Goal: Task Accomplishment & Management: Manage account settings

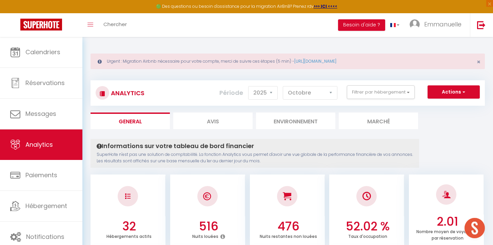
select select "2025"
select select "10"
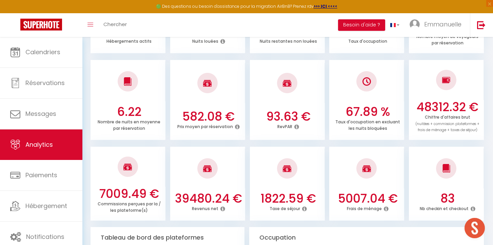
scroll to position [197, 0]
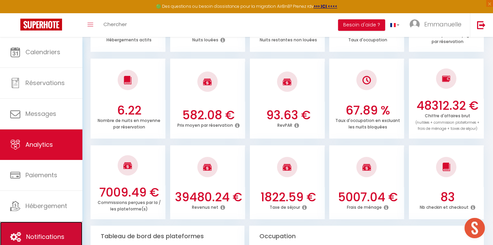
click at [42, 237] on span "Notifications" at bounding box center [45, 237] width 38 height 8
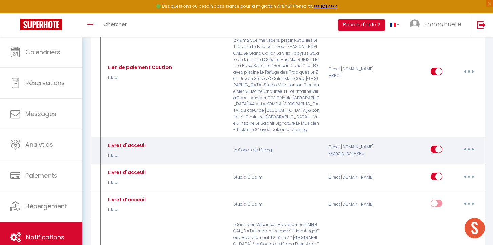
scroll to position [686, 0]
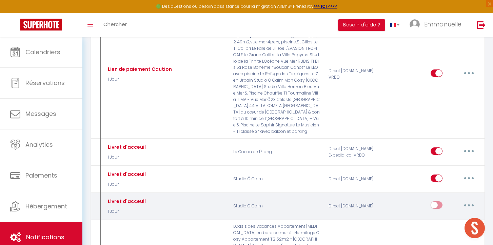
click at [465, 200] on button "button" at bounding box center [468, 205] width 19 height 11
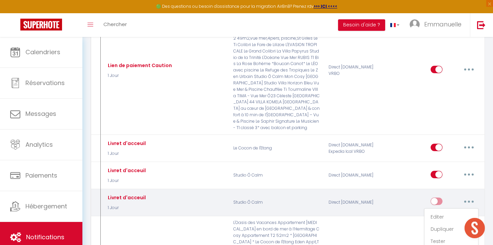
scroll to position [688, 0]
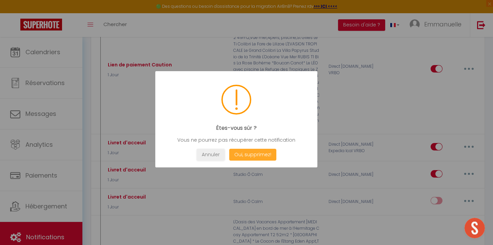
click at [257, 156] on button "Oui, supprimez!" at bounding box center [252, 155] width 47 height 12
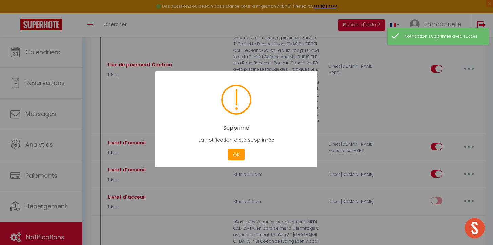
checkbox input "true"
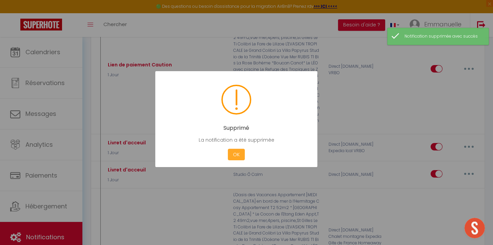
click at [241, 154] on button "OK" at bounding box center [236, 155] width 17 height 12
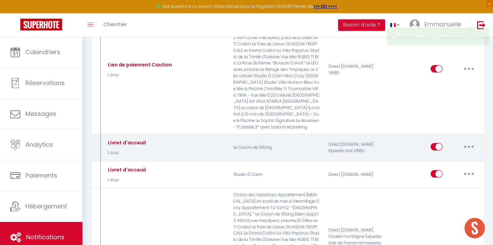
click at [468, 141] on button "button" at bounding box center [468, 146] width 19 height 11
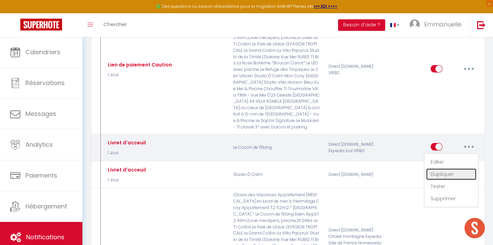
click at [447, 168] on link "Dupliquer" at bounding box center [451, 174] width 50 height 12
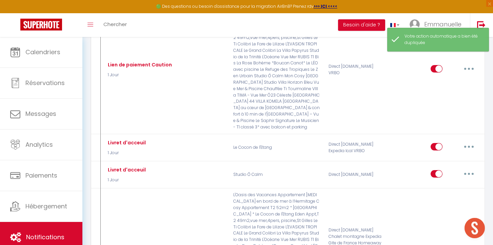
checkbox input "false"
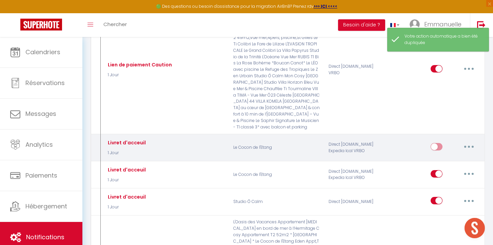
click at [470, 141] on button "button" at bounding box center [468, 146] width 19 height 11
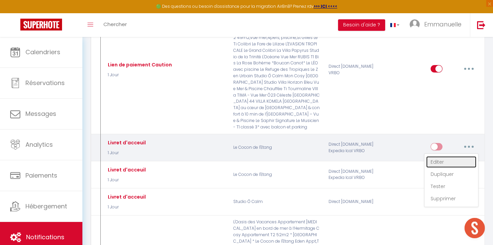
click at [437, 156] on link "Editer" at bounding box center [451, 162] width 50 height 12
type input "Livret d'acceuil"
checkbox input "false"
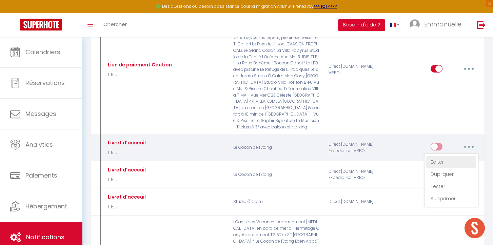
checkbox input "false"
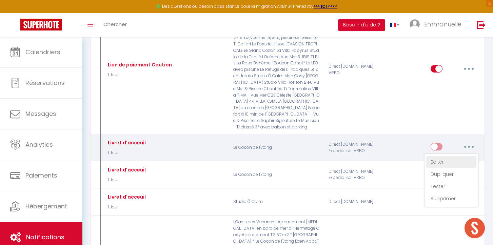
checkbox input "false"
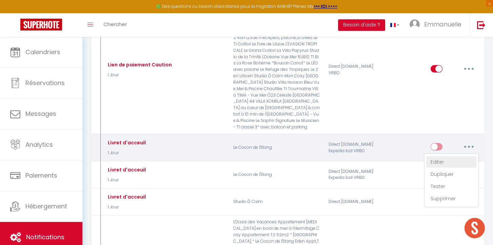
checkbox input "false"
checkbox input "true"
checkbox input "false"
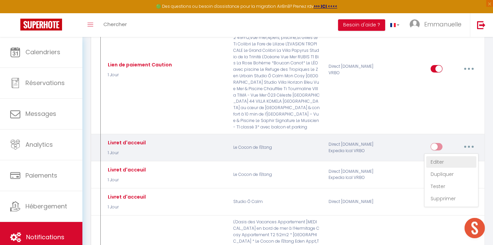
checkbox input "false"
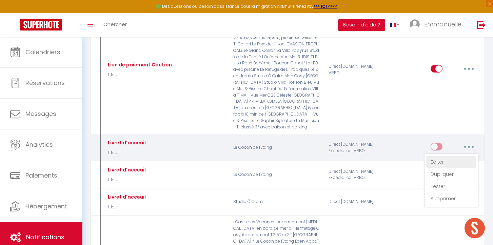
checkbox input "false"
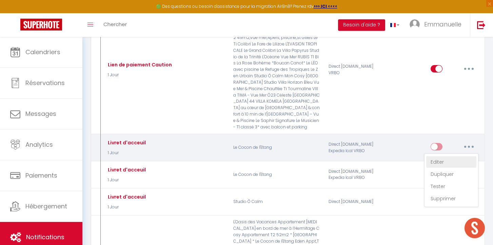
checkbox input "false"
select select "1 Jour"
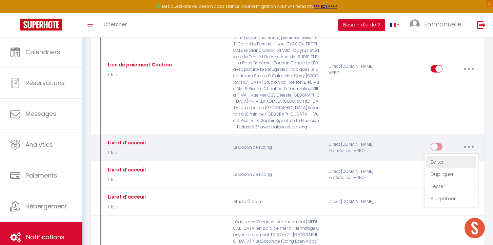
select select "if_booking_is_paid"
checkbox input "true"
checkbox input "false"
radio input "true"
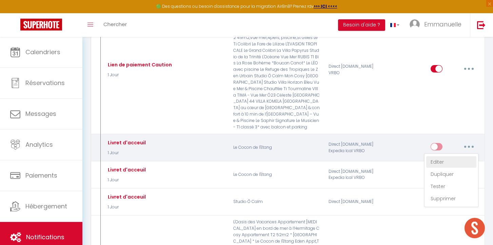
type input "[RENTAL:NAME] - Livret d'acceuil"
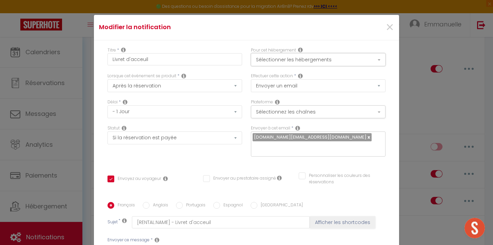
click at [327, 60] on button "Sélectionner les hébergements" at bounding box center [318, 59] width 135 height 13
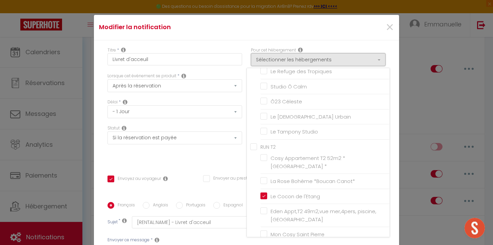
scroll to position [193, 0]
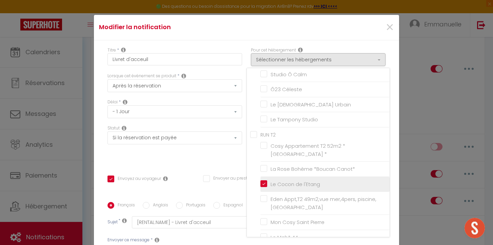
click at [263, 181] on input "Le Cocon de l'Etang" at bounding box center [324, 184] width 129 height 7
checkbox input "false"
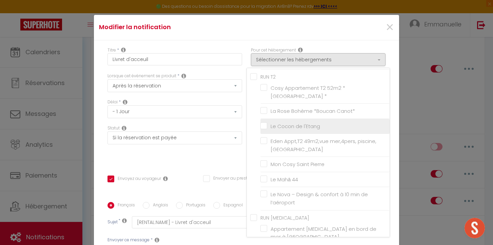
scroll to position [252, 0]
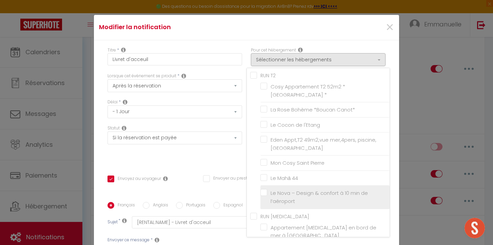
click at [267, 189] on label "Le Nova – Design & confort à 10 min de l’aéroport" at bounding box center [326, 197] width 118 height 16
click at [263, 194] on input "Le Nova – Design & confort à 10 min de l’aéroport" at bounding box center [324, 197] width 129 height 7
checkbox input "true"
checkbox input "false"
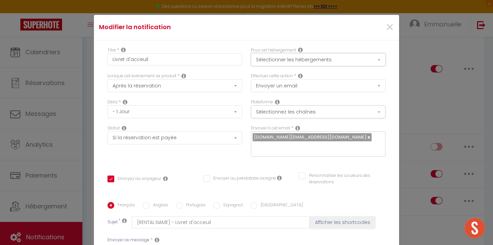
click at [328, 58] on button "Sélectionner les hébergements" at bounding box center [318, 59] width 135 height 13
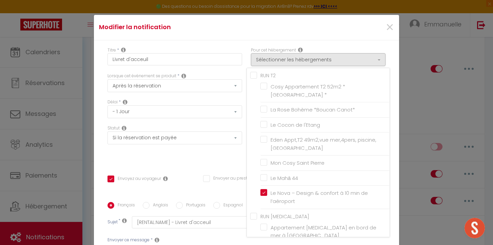
click at [201, 160] on div "Titre * Livret d'acceuil Pour cet hébergement Sélectionner les hébergements Tou…" at bounding box center [246, 202] width 305 height 324
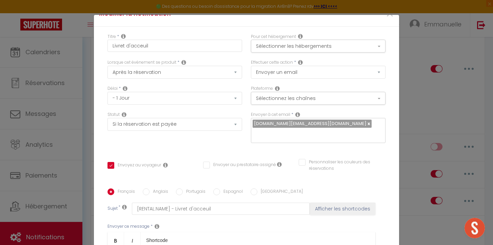
scroll to position [13, 0]
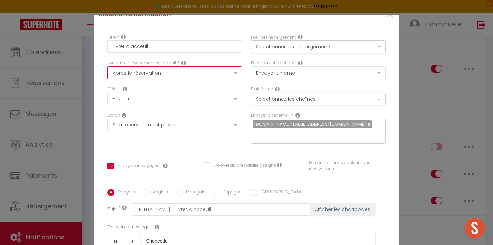
click at [213, 73] on select "Après la réservation Avant Checkin (à partir de 12h00) Après Checkin (à partir …" at bounding box center [174, 72] width 135 height 13
click at [107, 67] on select "Après la réservation Avant Checkin (à partir de 12h00) Après Checkin (à partir …" at bounding box center [174, 72] width 135 height 13
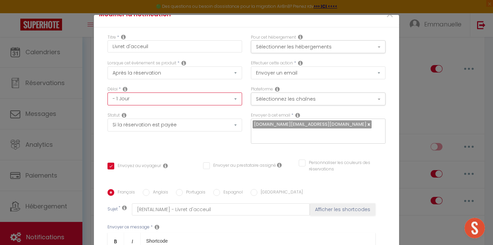
click at [211, 99] on select "Immédiat - 10 Minutes - 1 Heure - 2 Heures - 3 Heures - 4 Heures - 5 Heures - 6…" at bounding box center [174, 99] width 135 height 13
select select "2 Jours"
click at [107, 93] on select "Immédiat - 10 Minutes - 1 Heure - 2 Heures - 3 Heures - 4 Heures - 5 Heures - 6…" at bounding box center [174, 99] width 135 height 13
checkbox input "true"
checkbox input "false"
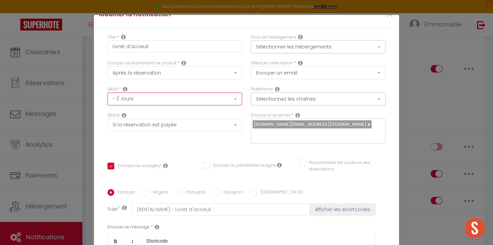
checkbox input "false"
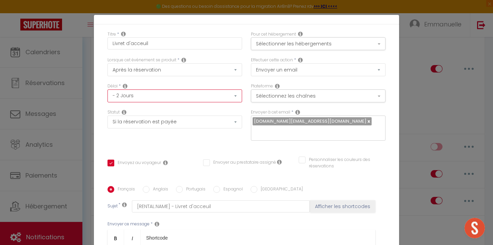
scroll to position [16, 0]
click at [316, 42] on button "Sélectionner les hébergements" at bounding box center [318, 43] width 135 height 13
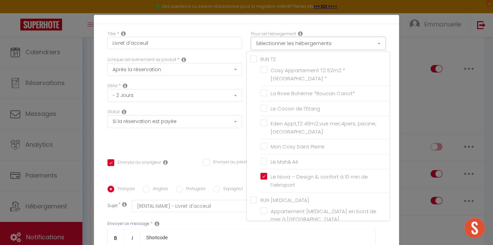
click at [316, 42] on button "Sélectionner les hébergements" at bounding box center [318, 43] width 135 height 13
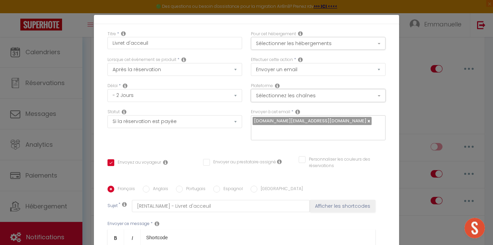
click at [333, 97] on button "Sélectionnez les chaînes" at bounding box center [318, 95] width 135 height 13
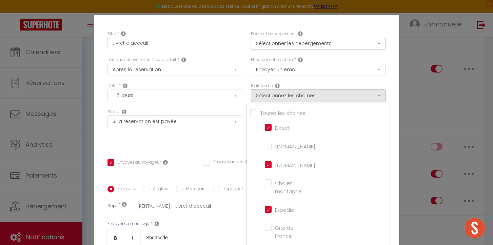
click at [205, 138] on div "Statut Aucun Si la réservation est payée Si réservation non payée Si la caution…" at bounding box center [174, 128] width 143 height 38
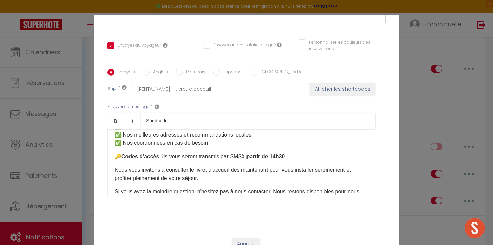
scroll to position [105, 0]
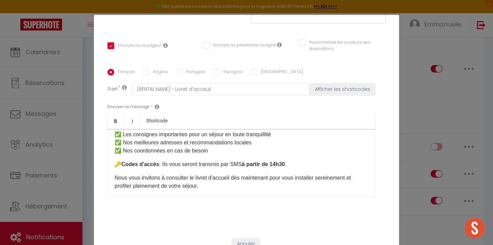
click at [284, 160] on p "🔑 Codes d'accès : Ils vous seront transmis par SMS à partir de 14h30 ." at bounding box center [242, 164] width 254 height 8
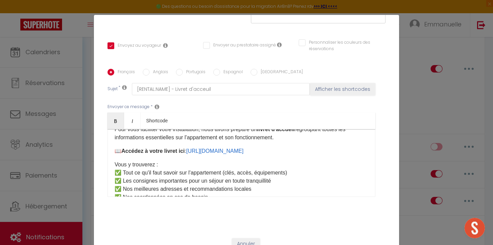
scroll to position [58, 0]
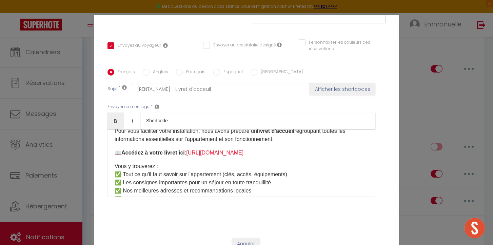
drag, startPoint x: 344, startPoint y: 143, endPoint x: 192, endPoint y: 143, distance: 152.9
click at [192, 149] on p "📖 Accédez à votre livret ici : [URL][DOMAIN_NAME] ​" at bounding box center [242, 153] width 254 height 8
copy link "-"
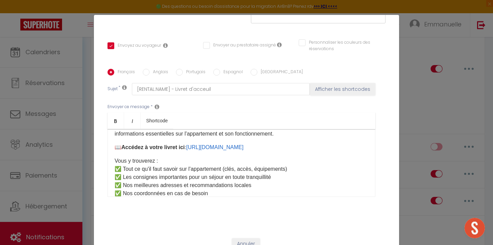
click at [332, 145] on div "Objet : Bienvenue ! Votre livret d'accueil et codes d'accès Bonjour [GUEST:NAME…" at bounding box center [241, 163] width 268 height 68
drag, startPoint x: 344, startPoint y: 140, endPoint x: 206, endPoint y: 139, distance: 138.7
click at [191, 143] on p "📖 Accédez à votre livret ici : [URL][DOMAIN_NAME] ​ ​" at bounding box center [242, 147] width 254 height 8
copy link "[URL][DOMAIN_NAME]"
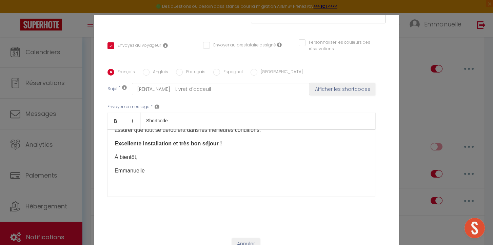
scroll to position [29, 0]
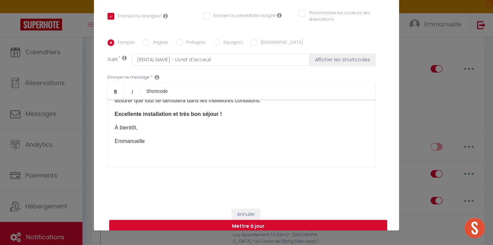
click at [279, 220] on button "Mettre à jour" at bounding box center [248, 226] width 278 height 13
checkbox input "true"
checkbox input "false"
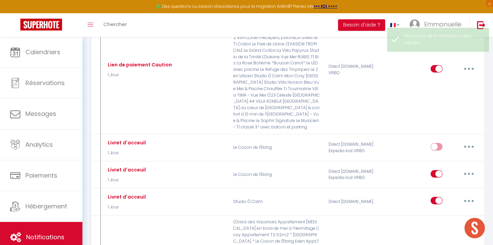
scroll to position [0, 0]
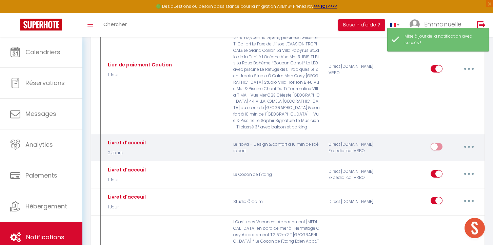
click at [437, 143] on input "checkbox" at bounding box center [437, 148] width 12 height 10
checkbox input "true"
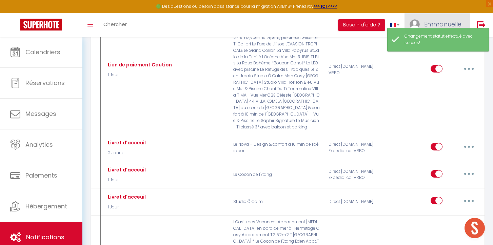
click at [444, 22] on span "Emmanuelle" at bounding box center [442, 24] width 37 height 8
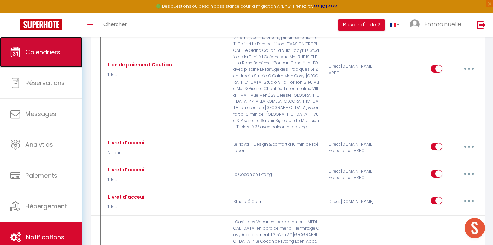
click at [45, 61] on link "Calendriers" at bounding box center [41, 52] width 82 height 31
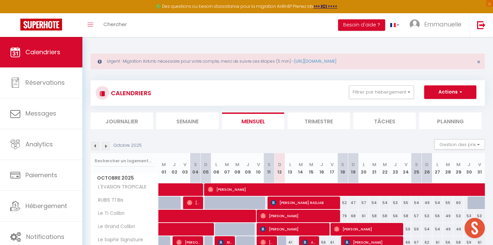
click at [122, 120] on li "Journalier" at bounding box center [122, 121] width 62 height 17
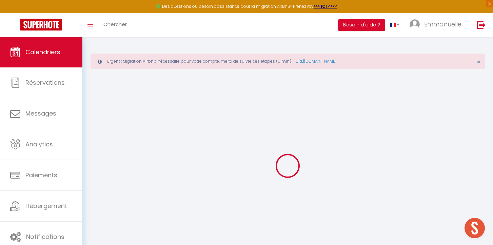
select select
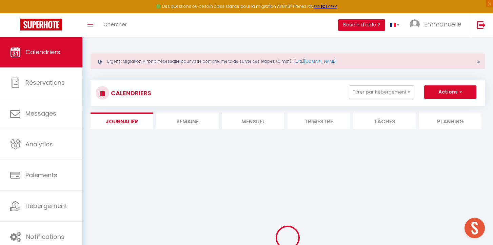
select select
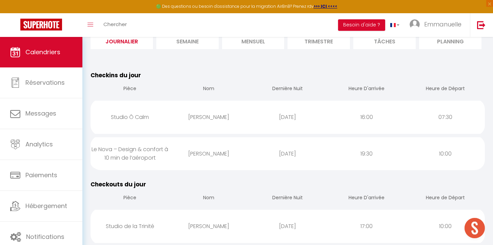
scroll to position [96, 0]
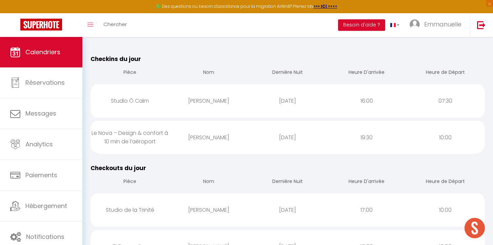
click at [188, 144] on div "[PERSON_NAME]" at bounding box center [208, 137] width 79 height 22
select select "1"
select select "0"
select select "1"
select select
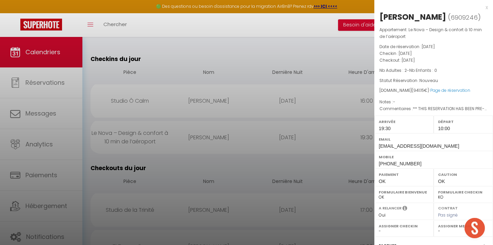
select select "12182"
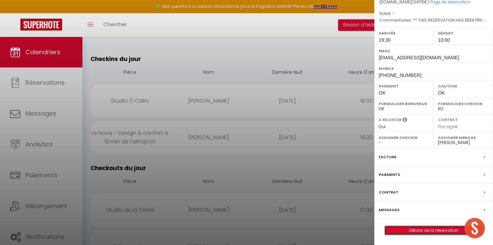
click at [432, 233] on link "Détails de la réservation" at bounding box center [434, 230] width 98 height 9
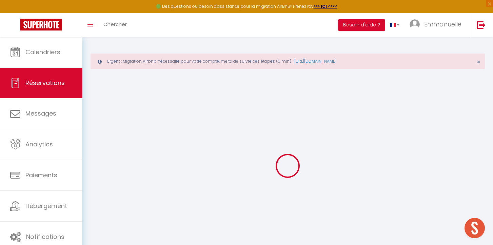
type input "[PERSON_NAME]"
type input "BENTAHILA"
type input "[EMAIL_ADDRESS][DOMAIN_NAME]"
type input "[PHONE_NUMBER]"
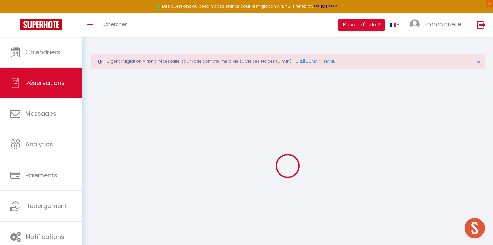
type input "[PHONE_NUMBER]"
type input "75013"
type input "[STREET_ADDRESS]"
type input "[GEOGRAPHIC_DATA]"
select select "FR"
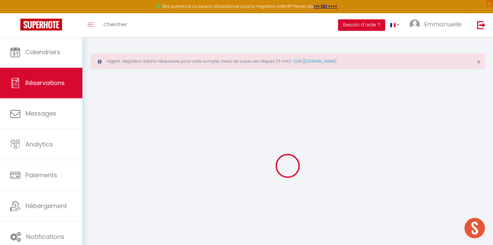
type input "208.4"
type input "9.41"
select select "73396"
select select "1"
select select
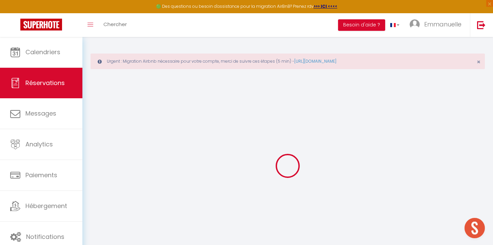
select select
type input "2"
select select "12"
select select "15"
type input "827.1"
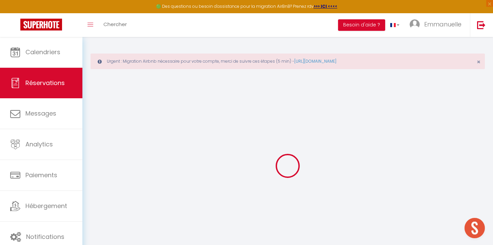
checkbox input "false"
type input "0"
select select "2"
type input "63"
type input "0"
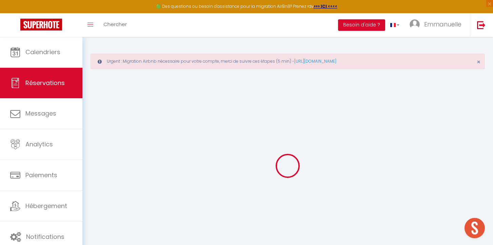
type input "0"
select select
checkbox input "false"
select select
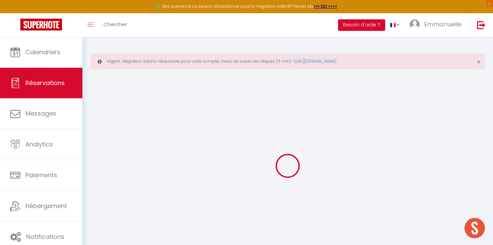
select select
checkbox input "false"
select select
checkbox input "false"
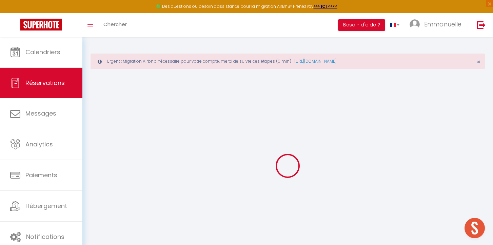
type textarea "** THIS RESERVATION HAS BEEN PRE-PAID ** Reservation has a cancellation grace p…"
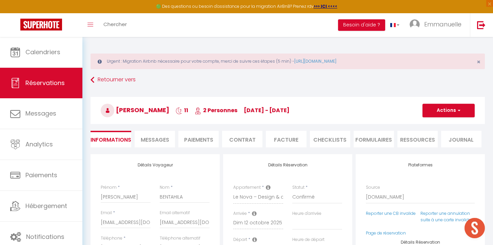
type input "79"
type input "35.05"
select select
checkbox input "false"
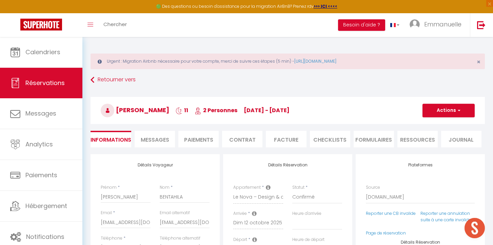
select select "19:30"
select select "10:00"
click at [163, 133] on li "Messages" at bounding box center [155, 139] width 40 height 17
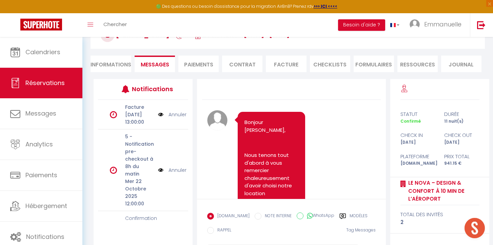
scroll to position [112, 0]
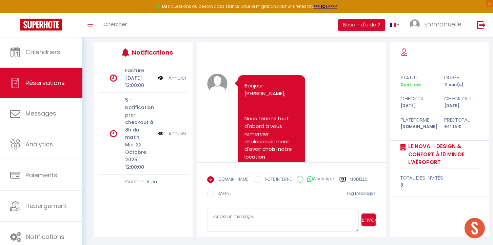
click at [351, 179] on label "Modèles" at bounding box center [359, 180] width 18 height 8
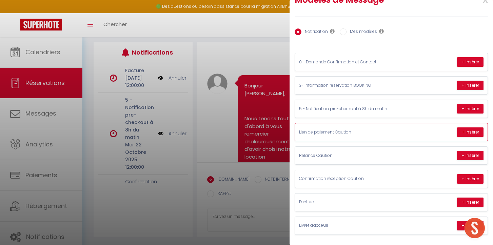
scroll to position [18, 0]
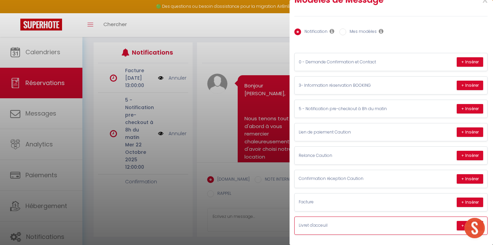
click at [375, 229] on p "Livret d'acceuil" at bounding box center [350, 225] width 102 height 6
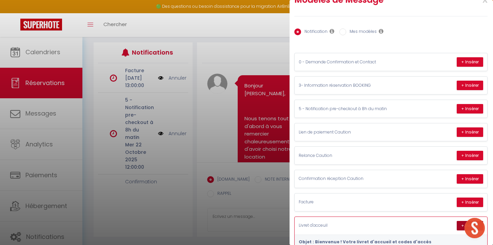
click at [462, 223] on button "+ Insérer" at bounding box center [470, 225] width 26 height 9
type textarea "Lorem : Ipsumdolo ! Sitam consec a'elitsed do eiusm t'incid Utlabor Etdo MAGNAA…"
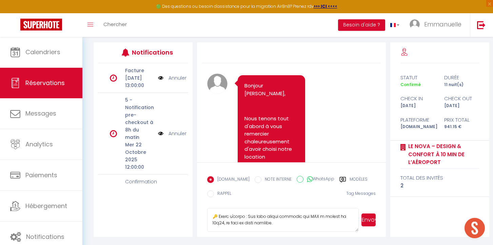
scroll to position [287, 0]
click at [372, 221] on button "Envoyer" at bounding box center [368, 220] width 14 height 13
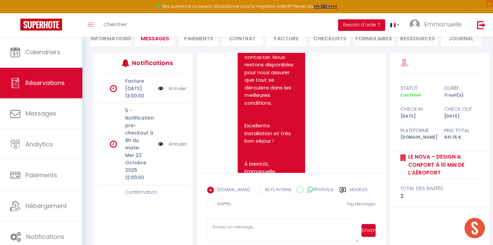
scroll to position [2713, 0]
